Goal: Task Accomplishment & Management: Manage account settings

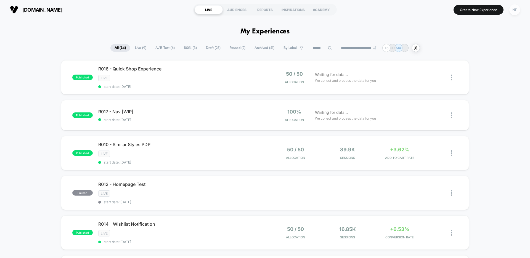
click at [521, 9] on button "NP" at bounding box center [515, 9] width 14 height 11
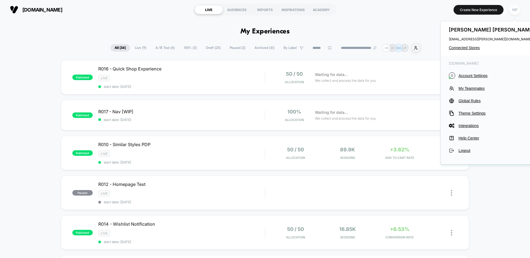
click at [517, 9] on div "NP" at bounding box center [515, 9] width 11 height 11
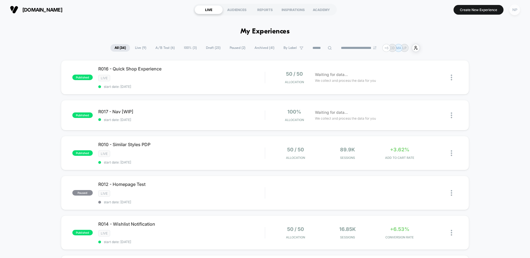
click at [512, 12] on div "NP" at bounding box center [515, 9] width 11 height 11
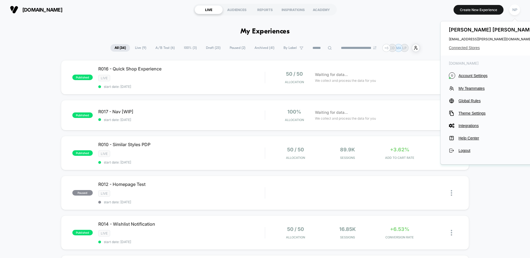
click at [465, 49] on span "Connected Stores" at bounding box center [492, 48] width 87 height 4
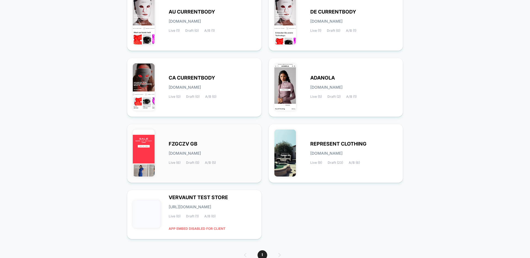
scroll to position [84, 0]
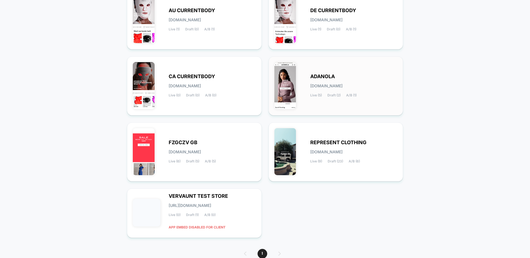
click at [338, 94] on span "Draft (2)" at bounding box center [334, 95] width 13 height 4
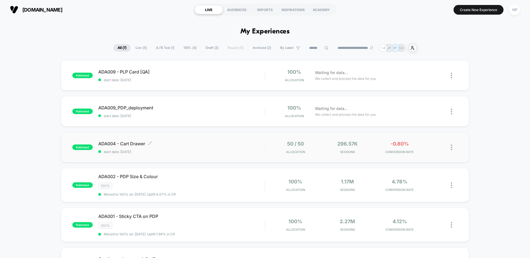
click at [196, 147] on div "ADA004 - Cart Drawer Click to edit experience details Click to edit experience …" at bounding box center [181, 147] width 167 height 13
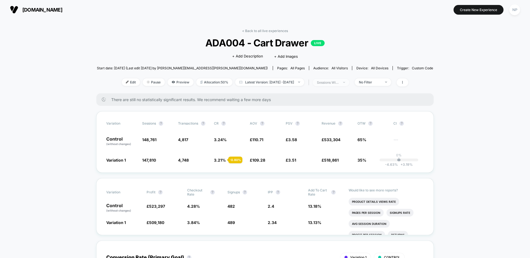
click at [349, 80] on span "sessions with impression" at bounding box center [331, 82] width 36 height 7
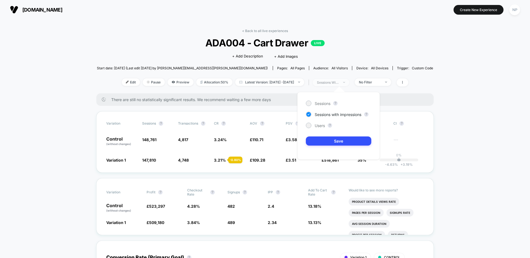
click at [349, 80] on span "sessions with impression" at bounding box center [331, 82] width 36 height 7
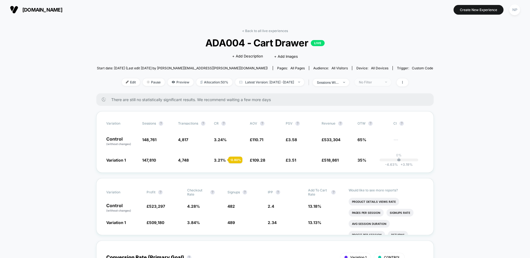
click at [376, 81] on div "No Filter" at bounding box center [370, 82] width 22 height 4
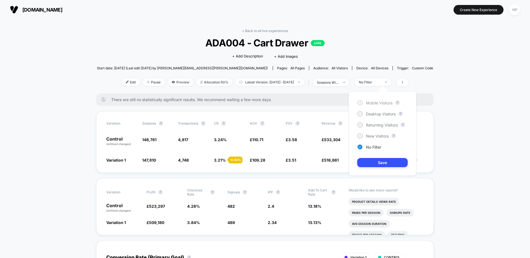
click at [379, 101] on span "Mobile Visitors" at bounding box center [379, 103] width 27 height 5
click at [382, 163] on button "Save" at bounding box center [382, 162] width 51 height 9
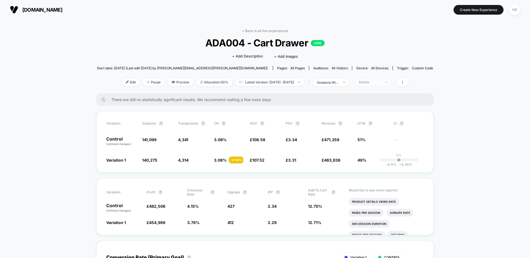
drag, startPoint x: 378, startPoint y: 81, endPoint x: 379, endPoint y: 85, distance: 3.9
click at [378, 81] on div "Mobile" at bounding box center [370, 82] width 22 height 4
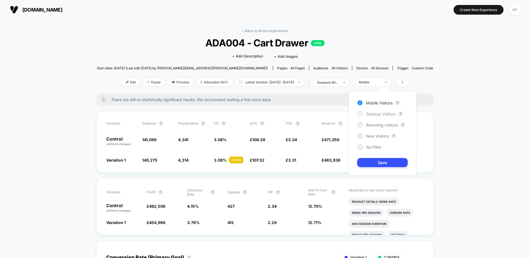
click at [374, 116] on span "Desktop Visitors" at bounding box center [381, 114] width 30 height 5
click at [373, 161] on button "Save" at bounding box center [382, 162] width 51 height 9
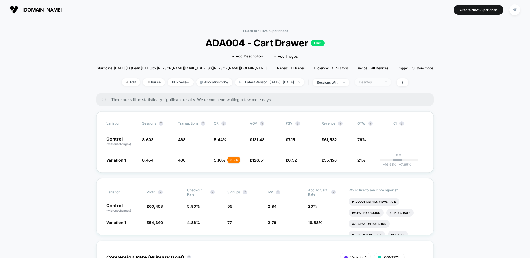
click at [380, 83] on div "Desktop" at bounding box center [370, 82] width 22 height 4
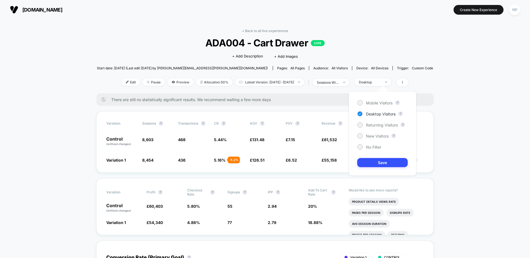
click at [373, 128] on div "Mobile Visitors ? Desktop Visitors ? Returning Visitors ? New Visitors ? No Fil…" at bounding box center [383, 133] width 68 height 84
click at [375, 126] on span "Returning Visitors" at bounding box center [382, 125] width 32 height 5
click at [367, 165] on button "Save" at bounding box center [382, 162] width 51 height 9
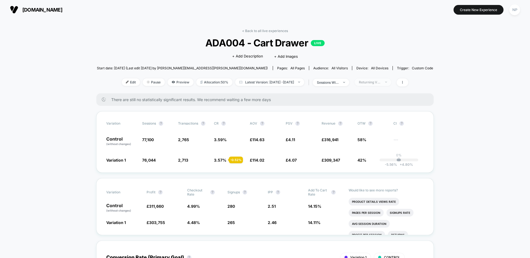
click at [378, 84] on span "Returning Visitors" at bounding box center [373, 81] width 36 height 7
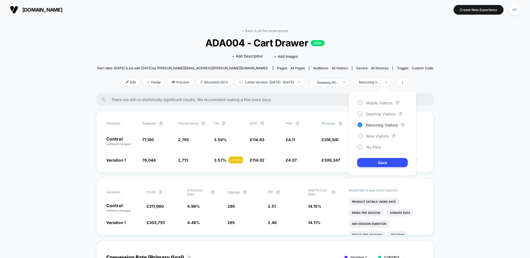
click at [370, 138] on div "New Visitors" at bounding box center [372, 136] width 31 height 6
click at [371, 164] on button "Save" at bounding box center [382, 162] width 51 height 9
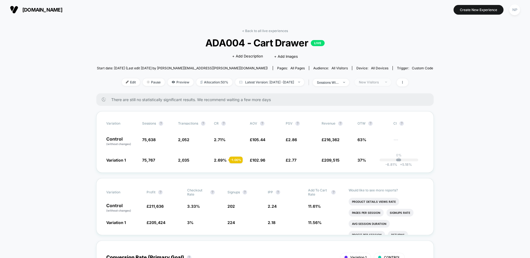
click at [381, 83] on div "New Visitors" at bounding box center [370, 82] width 22 height 4
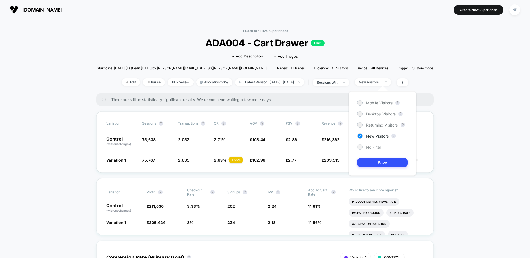
click at [376, 147] on span "No Filter" at bounding box center [373, 147] width 15 height 5
click at [383, 157] on div "Mobile Visitors ? Desktop Visitors ? Returning Visitors ? New Visitors ? No Fil…" at bounding box center [383, 133] width 68 height 84
click at [386, 162] on button "Save" at bounding box center [382, 162] width 51 height 9
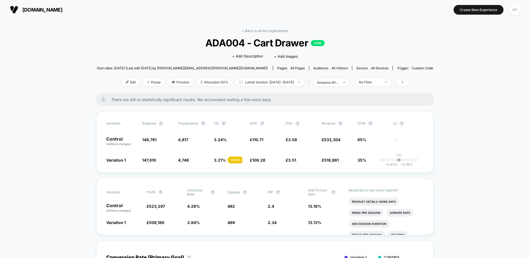
click at [517, 9] on div "NP" at bounding box center [515, 9] width 11 height 11
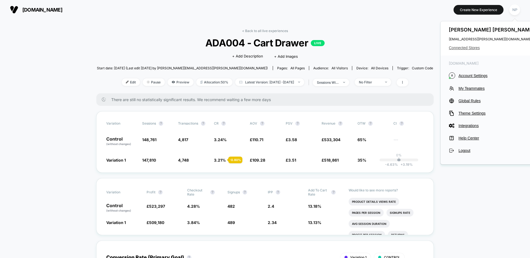
click at [468, 48] on span "Connected Stores" at bounding box center [492, 48] width 87 height 4
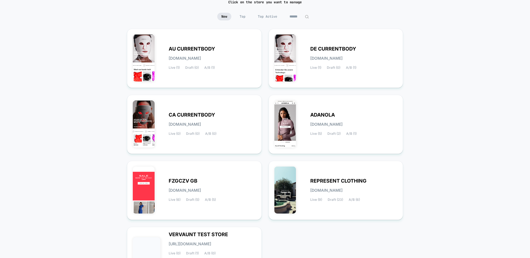
scroll to position [48, 0]
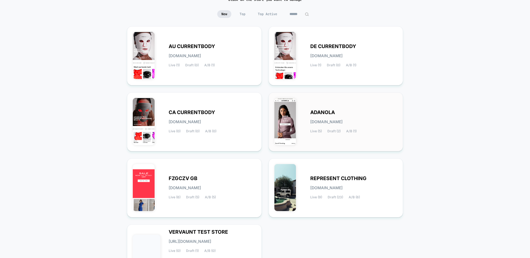
click at [359, 139] on div "ADANOLA [DOMAIN_NAME] Live (5) Draft (2) A/B (1)" at bounding box center [336, 122] width 123 height 48
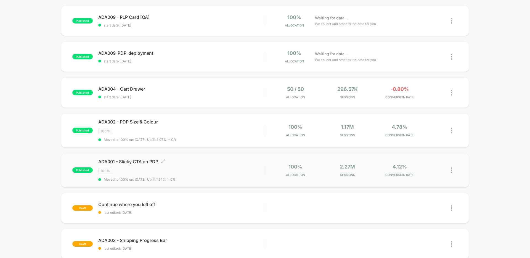
scroll to position [56, 0]
